Goal: Information Seeking & Learning: Learn about a topic

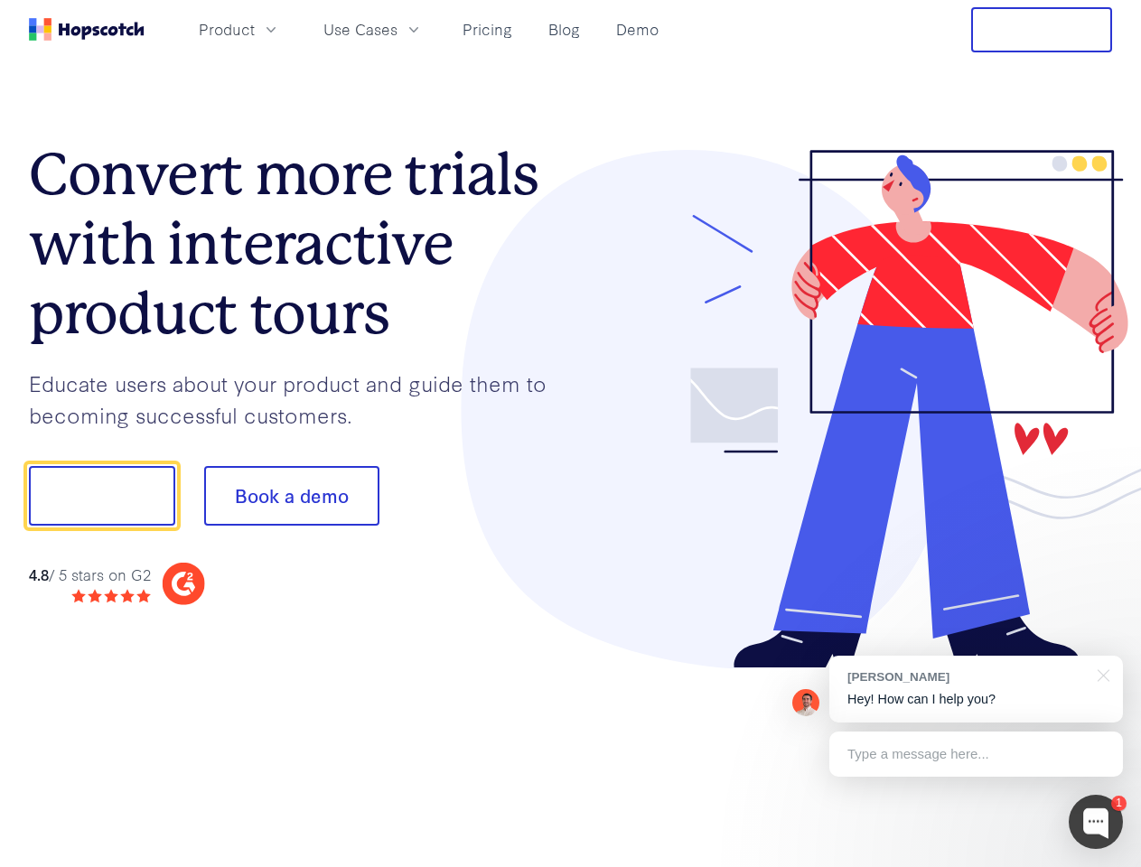
click at [571, 434] on div at bounding box center [842, 409] width 542 height 519
click at [255, 29] on span "Product" at bounding box center [227, 29] width 56 height 23
click at [397, 29] on span "Use Cases" at bounding box center [360, 29] width 74 height 23
click at [1042, 30] on button "Free Trial" at bounding box center [1041, 29] width 141 height 45
click at [101, 496] on button "Show me!" at bounding box center [102, 496] width 146 height 60
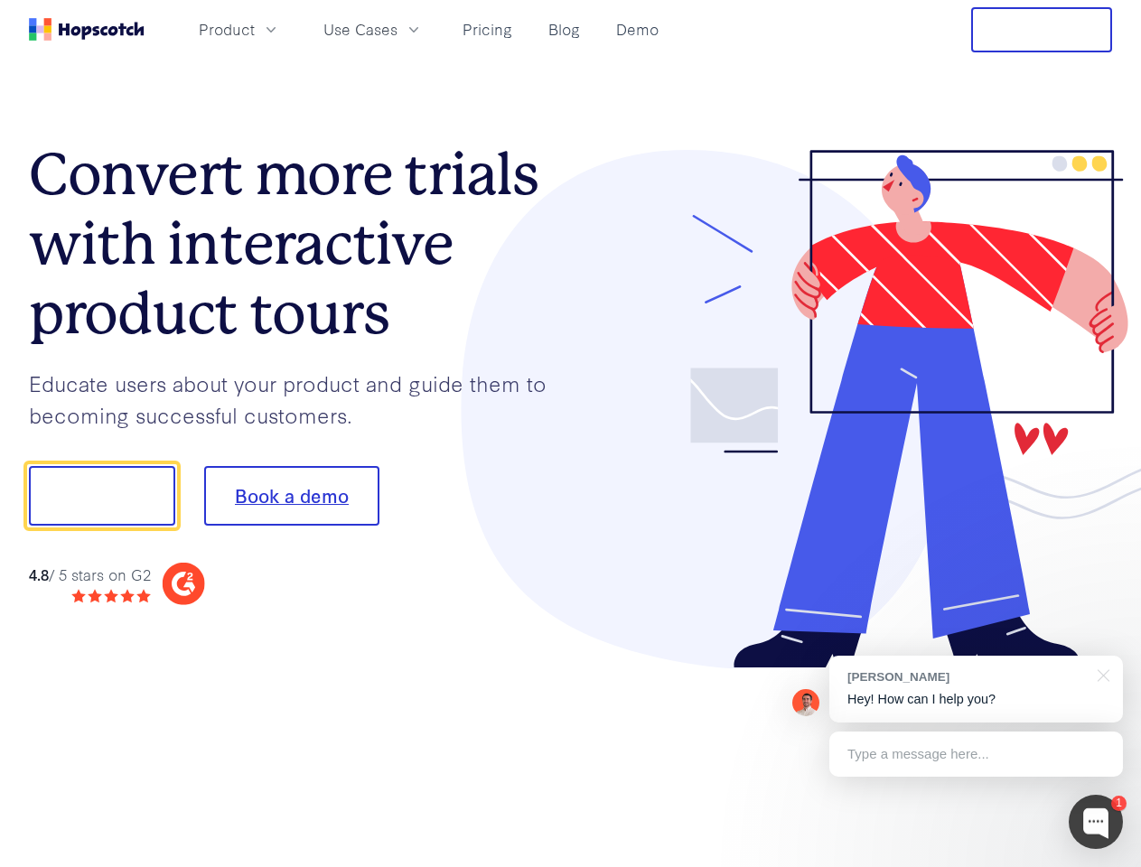
click at [291, 496] on button "Book a demo" at bounding box center [291, 496] width 175 height 60
click at [1096, 822] on div at bounding box center [1096, 822] width 54 height 54
click at [976, 689] on div "[PERSON_NAME] Hey! How can I help you?" at bounding box center [976, 689] width 294 height 67
click at [1100, 674] on div at bounding box center [953, 493] width 339 height 603
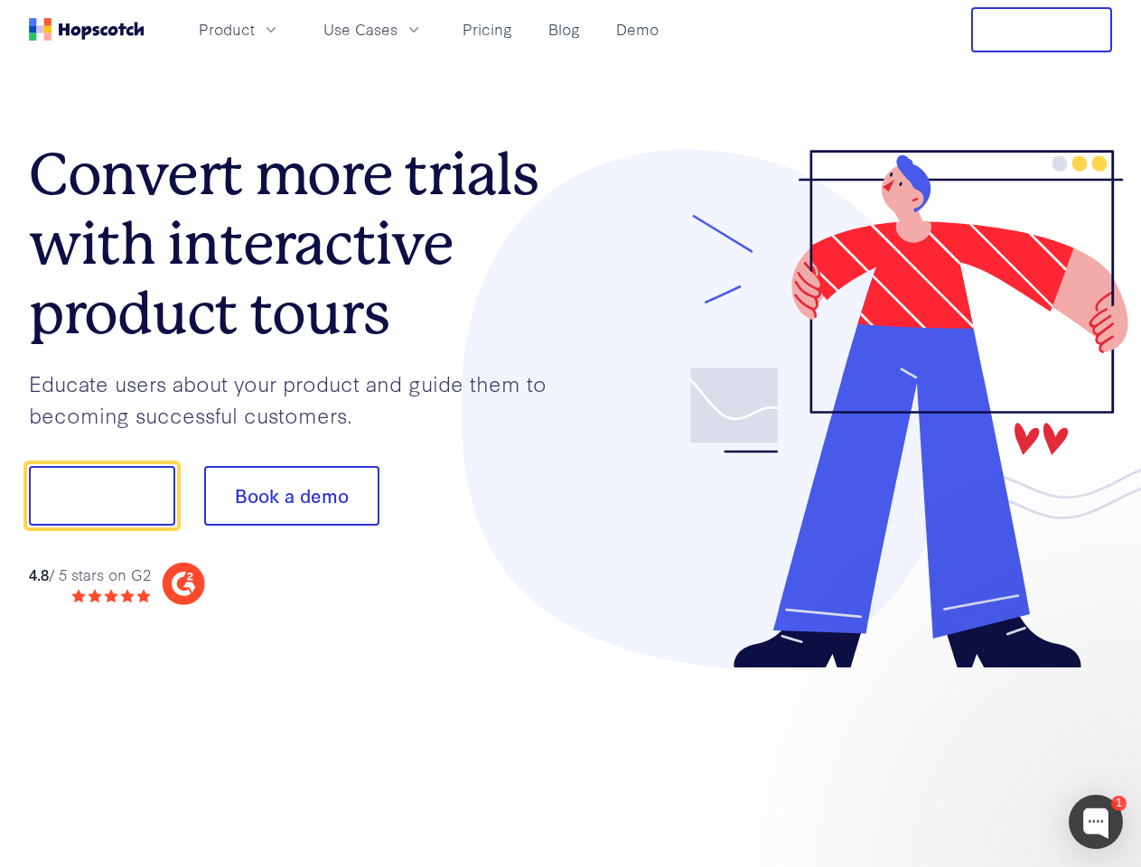
click at [976, 754] on div at bounding box center [953, 615] width 339 height 360
